Goal: Check status: Check status

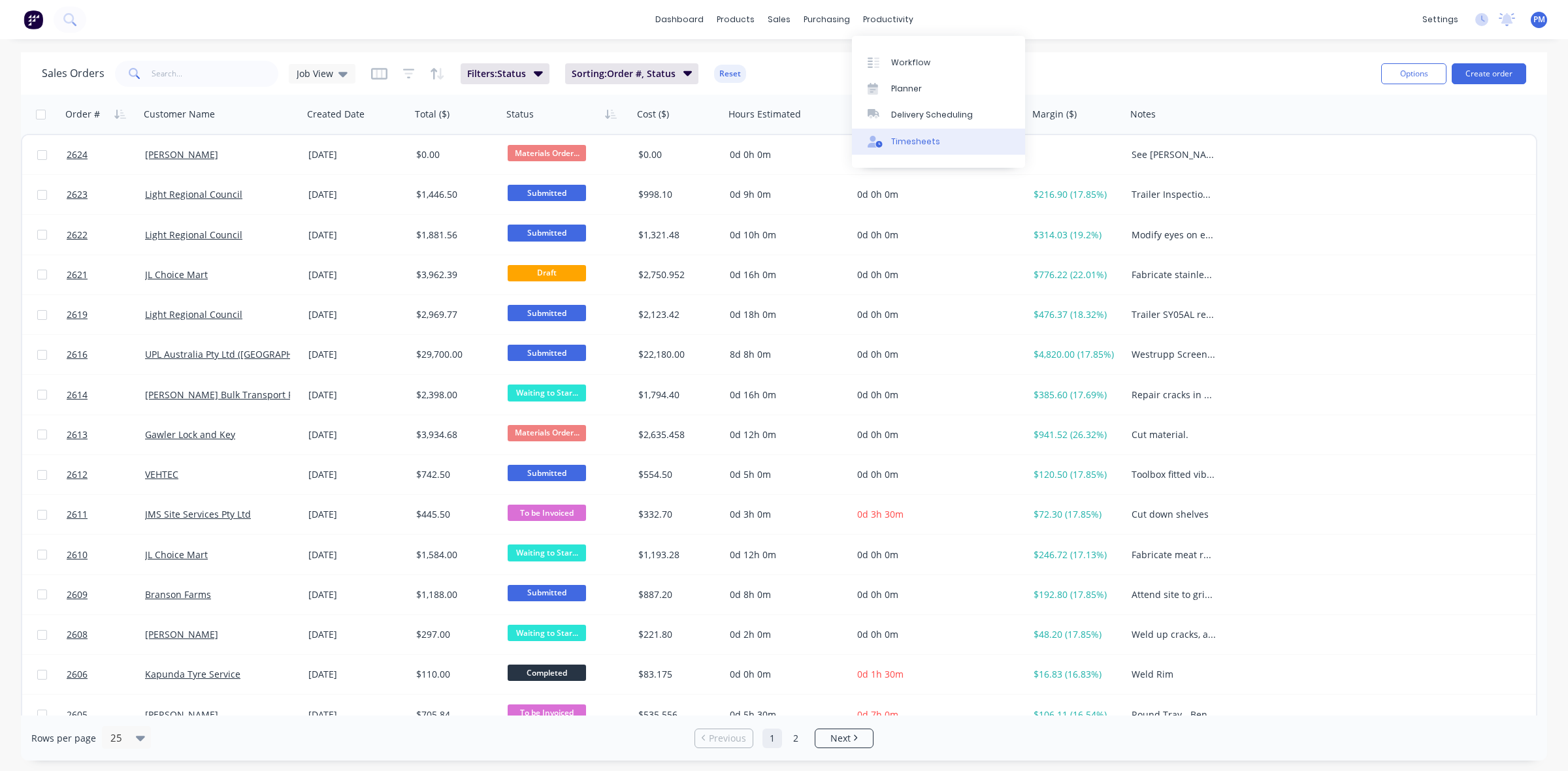
click at [905, 137] on div "Timesheets" at bounding box center [916, 142] width 49 height 12
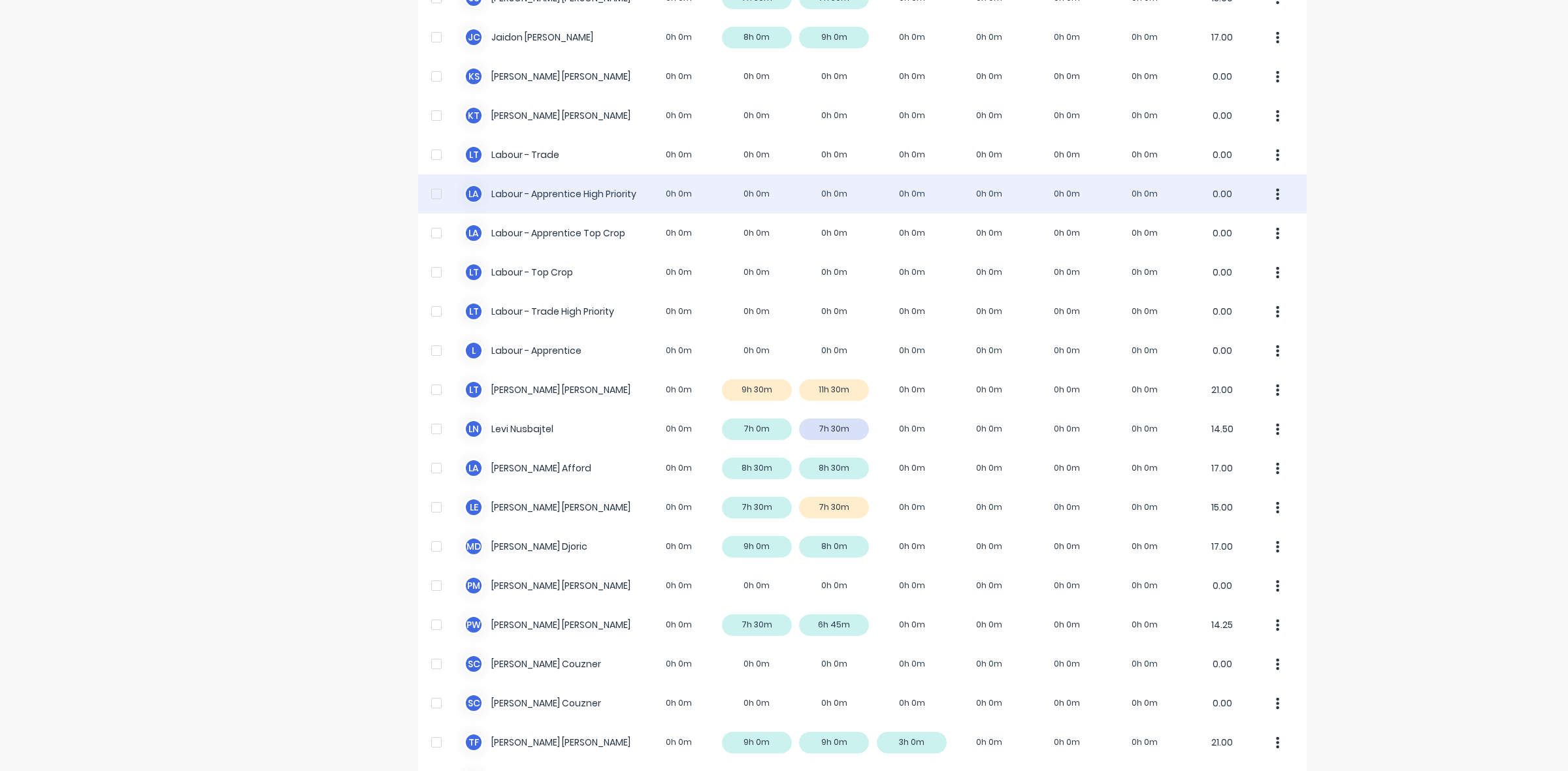
scroll to position [326, 0]
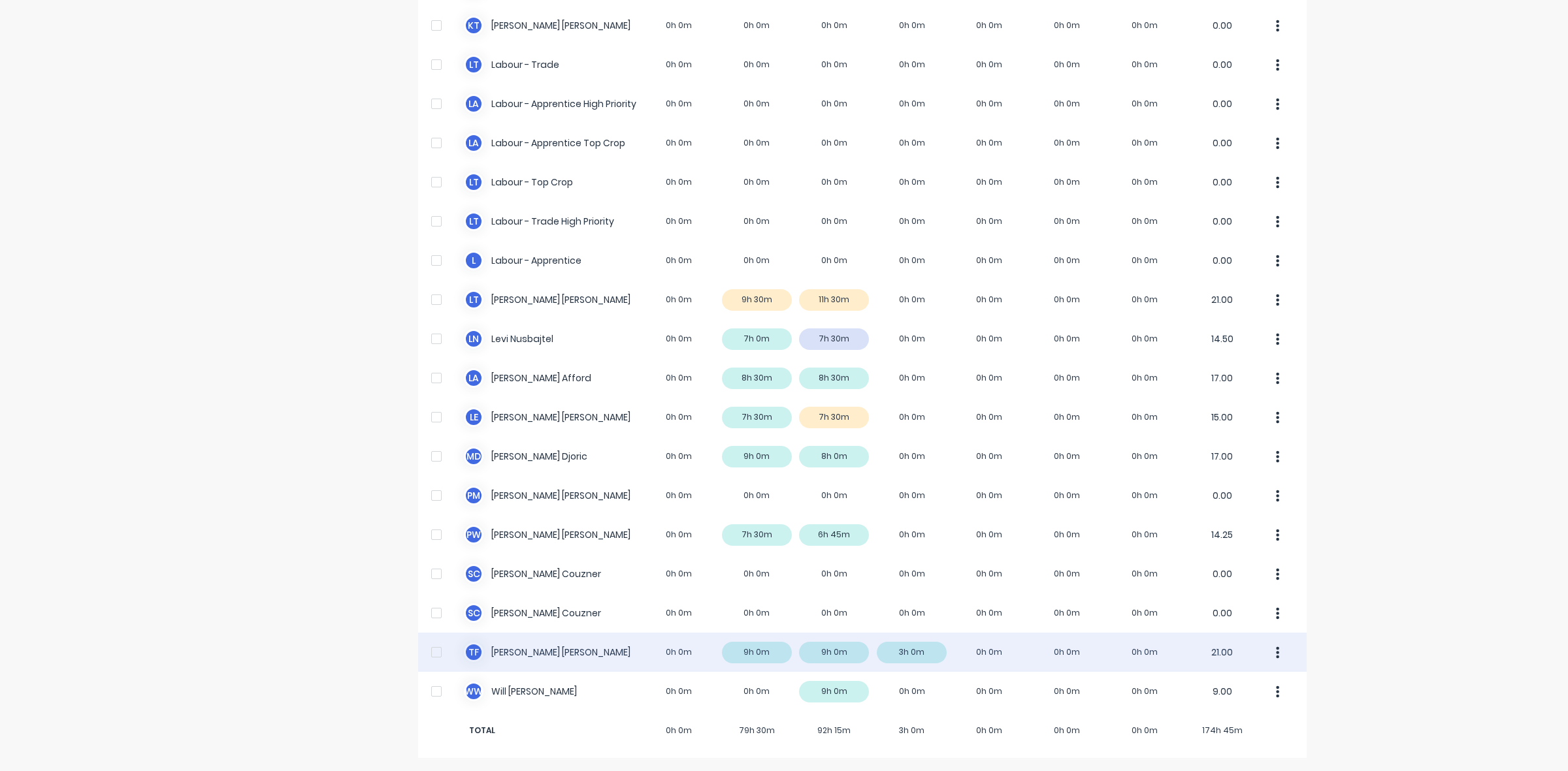
click at [926, 655] on div "T F [PERSON_NAME] 0h 0m 9h 0m 9h 0m 3h 0m 0h 0m 0h 0m 0h 0m 21.00" at bounding box center [862, 653] width 888 height 39
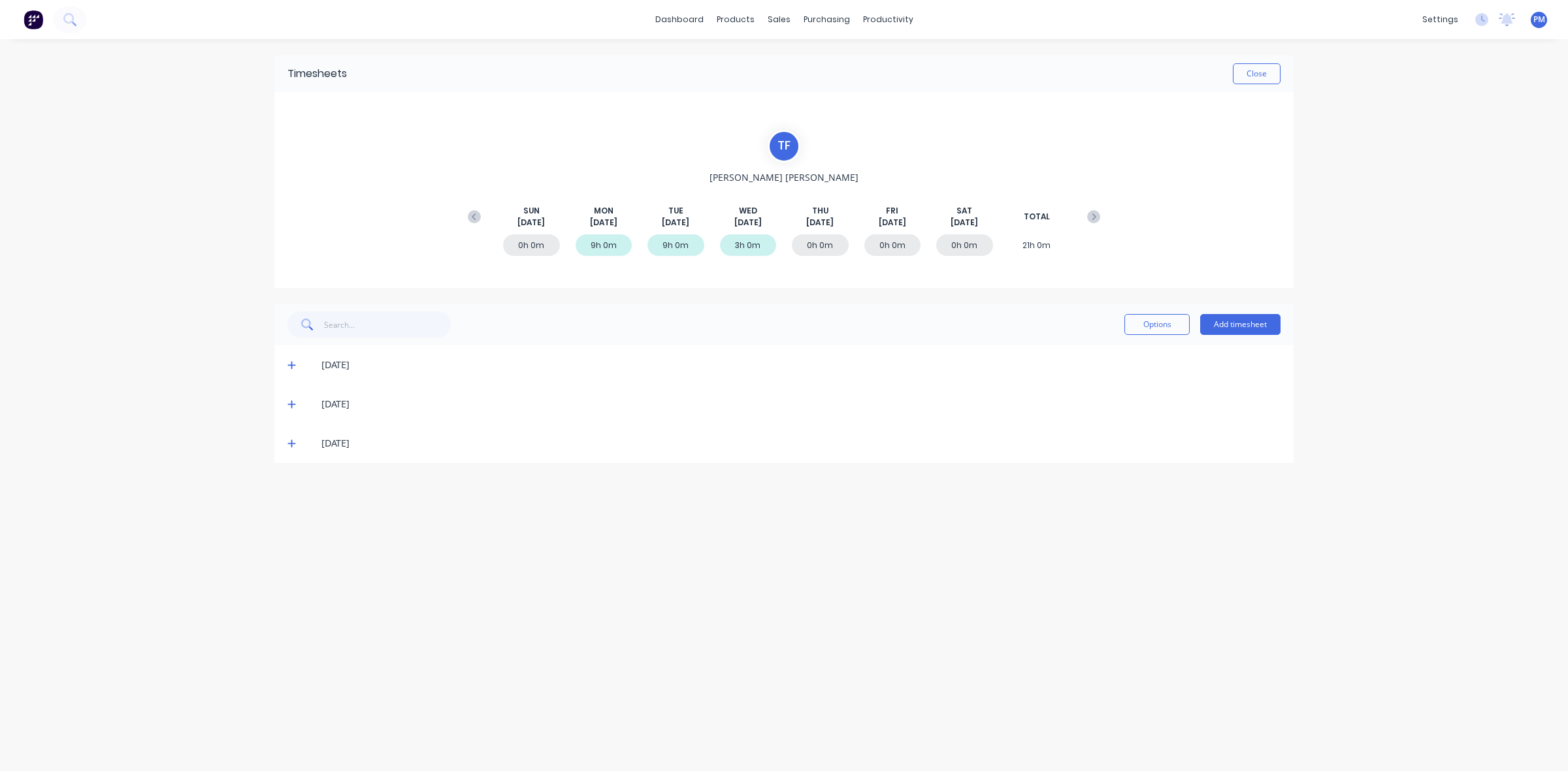
click at [293, 440] on icon at bounding box center [291, 443] width 8 height 9
click at [1254, 79] on button "Close" at bounding box center [1256, 74] width 48 height 21
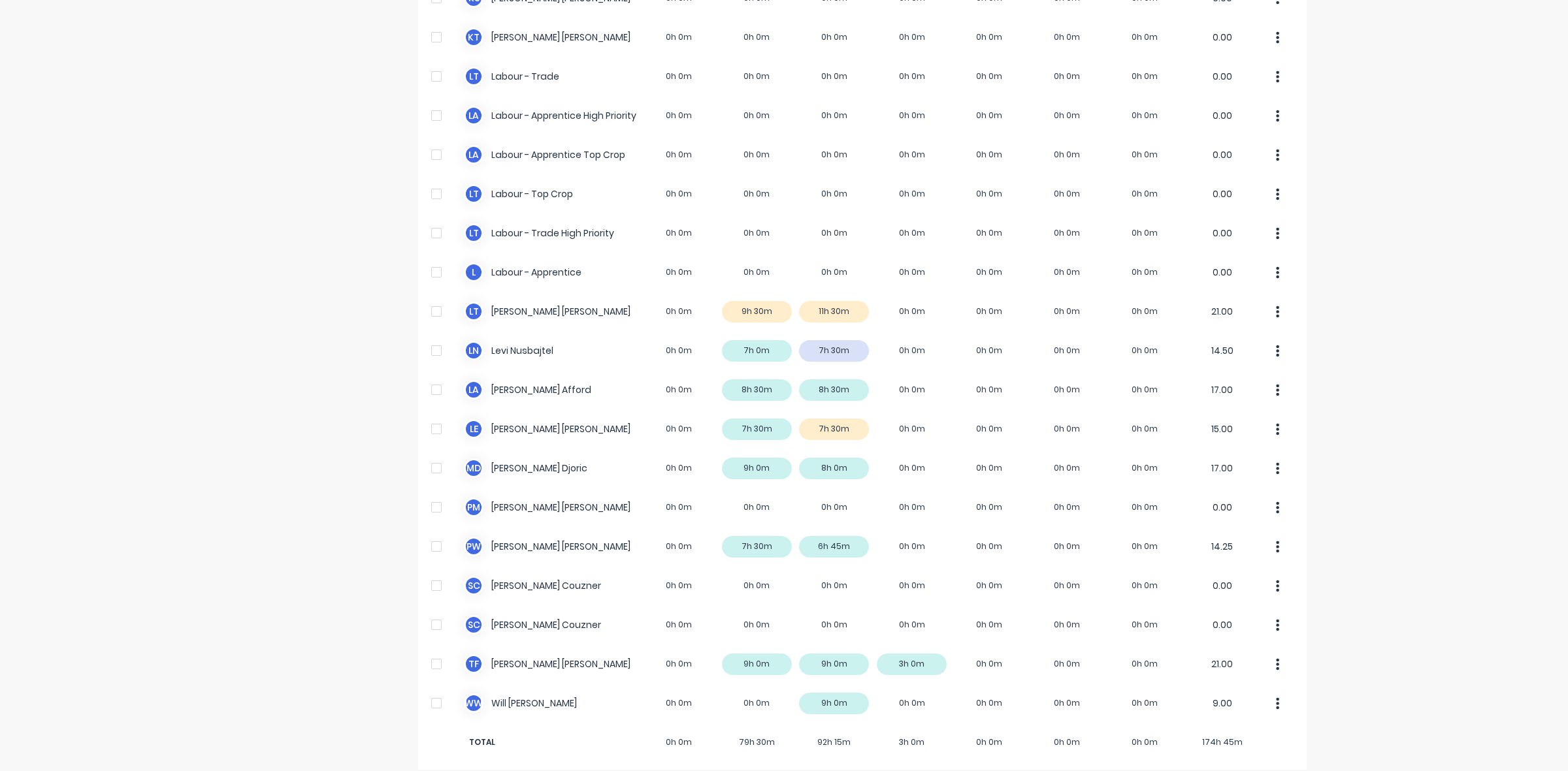
scroll to position [326, 0]
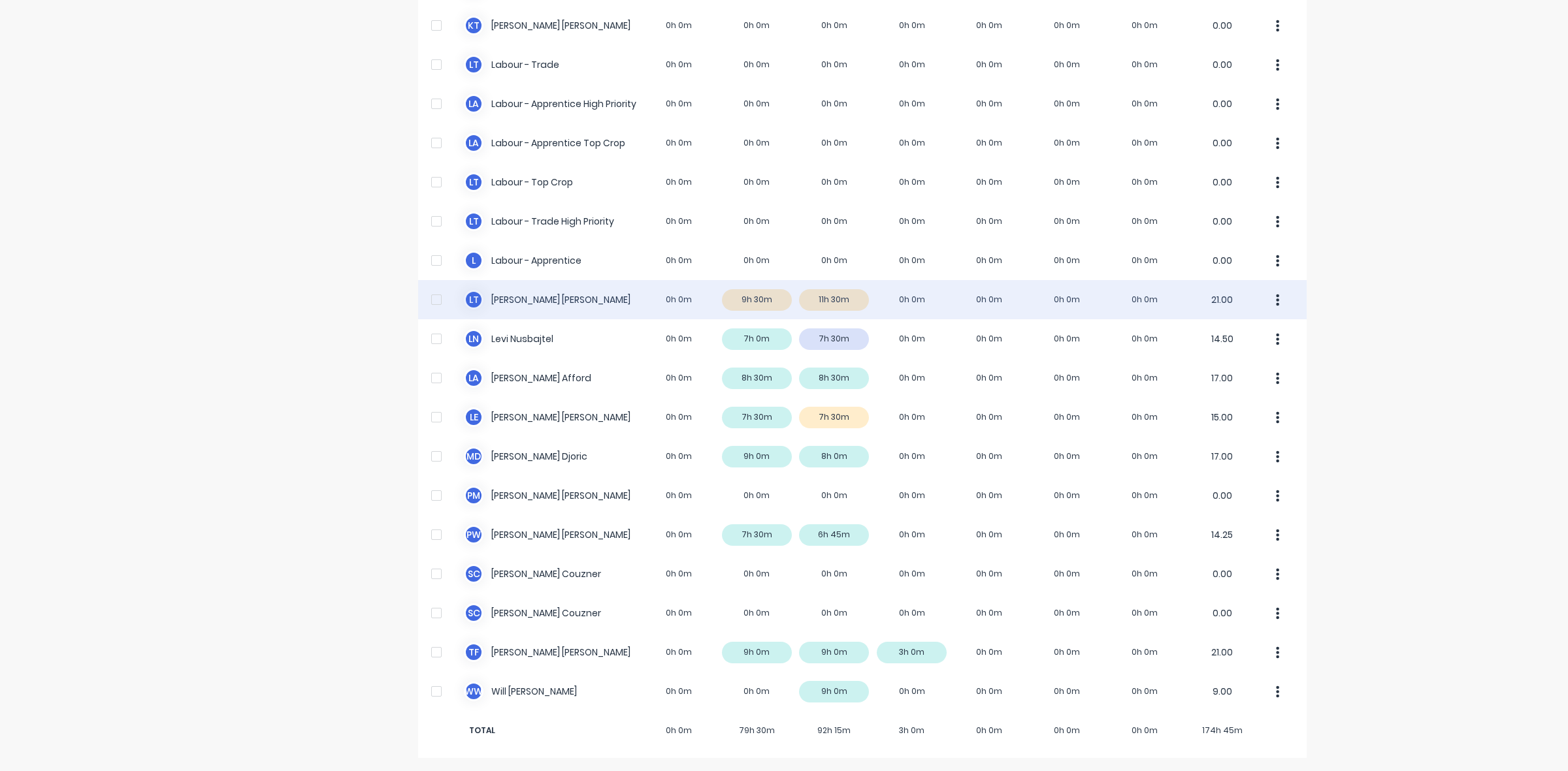
click at [846, 297] on div "[PERSON_NAME] 0h 0m 9h 30m 11h 30m 0h 0m 0h 0m 0h 0m 0h 0m 21.00" at bounding box center [862, 299] width 888 height 39
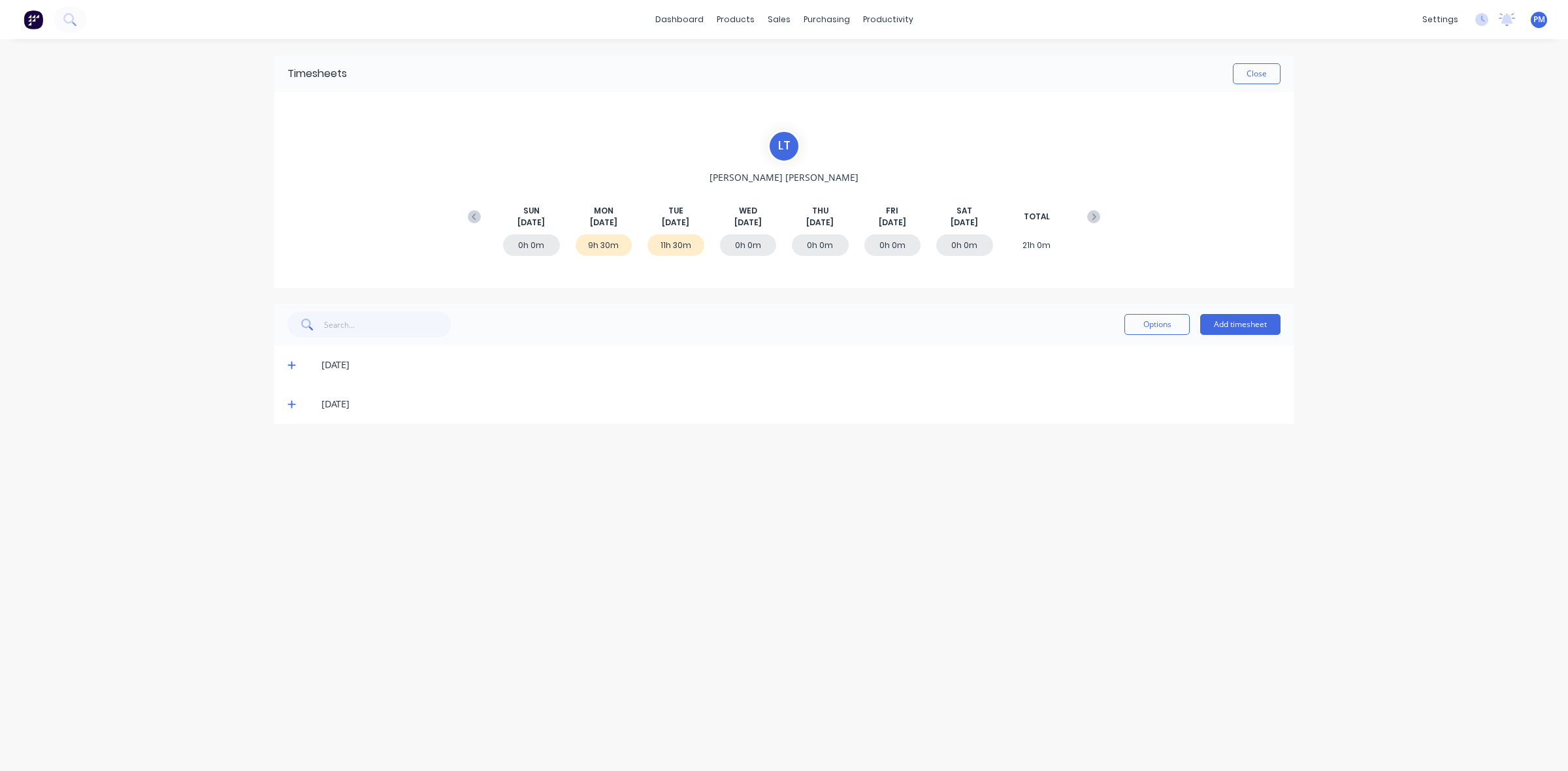
click at [291, 405] on icon at bounding box center [291, 404] width 8 height 9
click at [289, 405] on icon at bounding box center [291, 404] width 8 height 9
click at [288, 369] on icon at bounding box center [291, 365] width 8 height 9
click at [291, 366] on icon at bounding box center [291, 365] width 8 height 9
click at [294, 405] on icon at bounding box center [291, 404] width 8 height 9
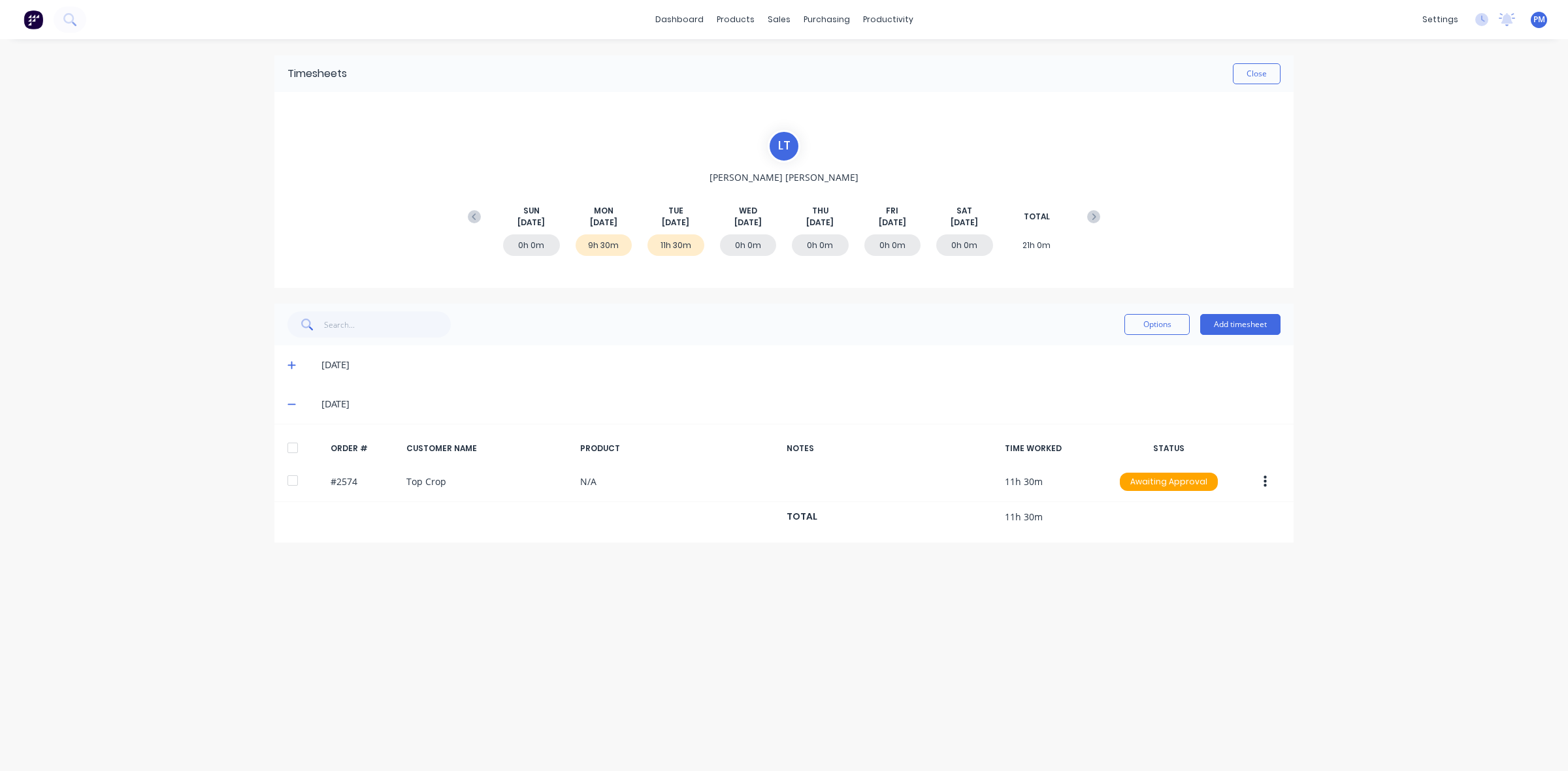
click at [294, 405] on icon at bounding box center [291, 404] width 8 height 9
click at [1256, 72] on button "Close" at bounding box center [1256, 74] width 48 height 21
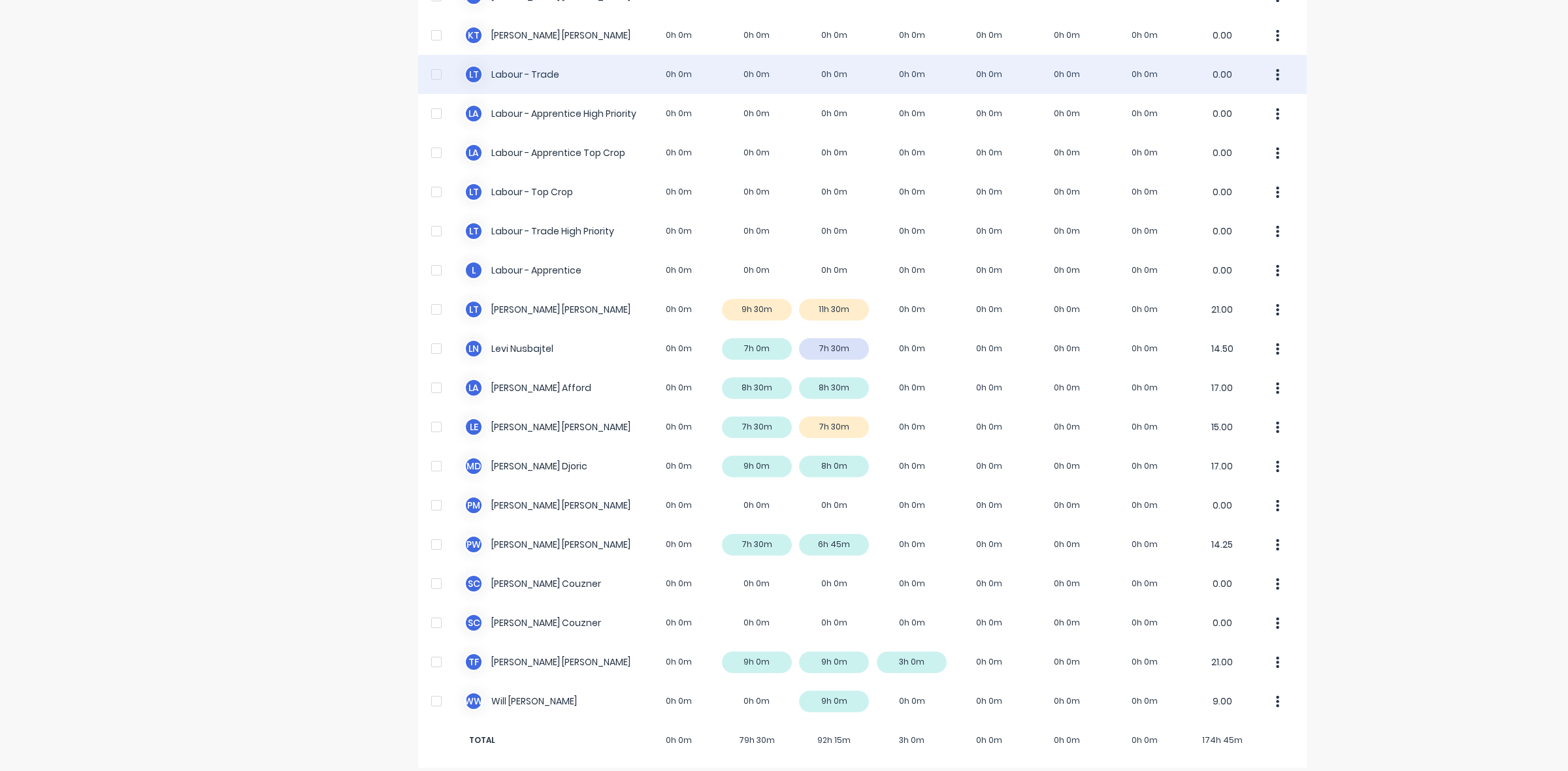
scroll to position [326, 0]
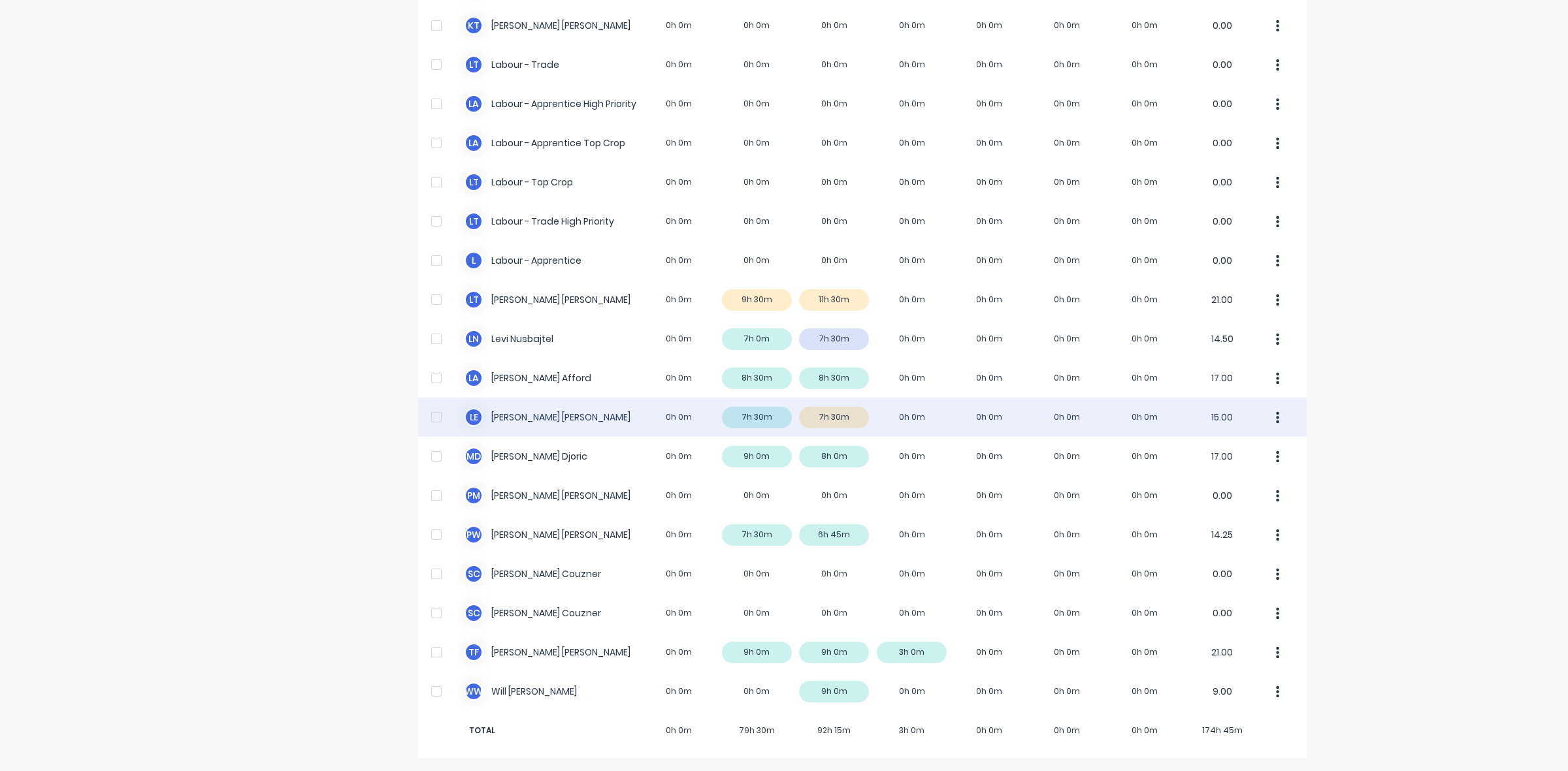
click at [845, 416] on div "L E [PERSON_NAME] 0h 0m 7h 30m 7h 30m 0h 0m 0h 0m 0h 0m 0h 0m 15.00" at bounding box center [862, 417] width 888 height 39
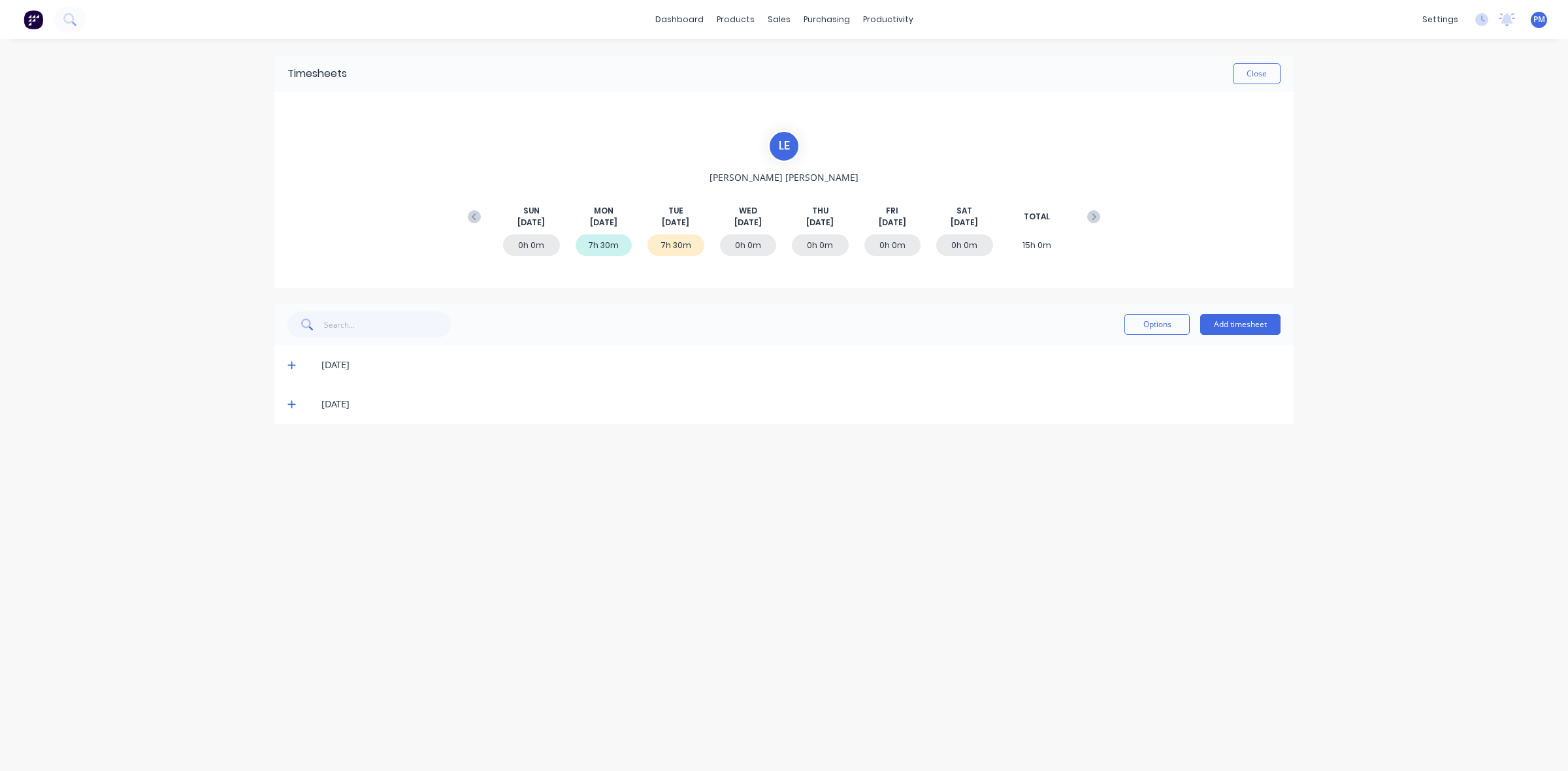
click at [291, 402] on icon at bounding box center [291, 404] width 8 height 9
